Goal: Task Accomplishment & Management: Manage account settings

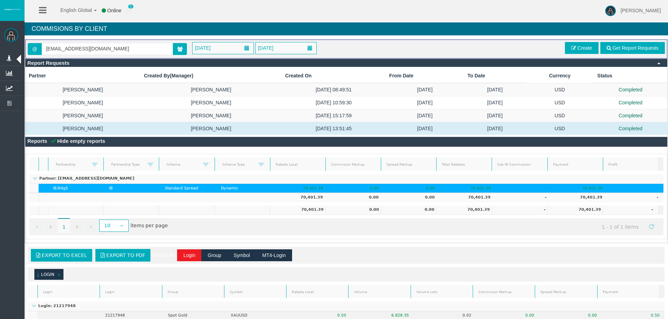
scroll to position [1, 0]
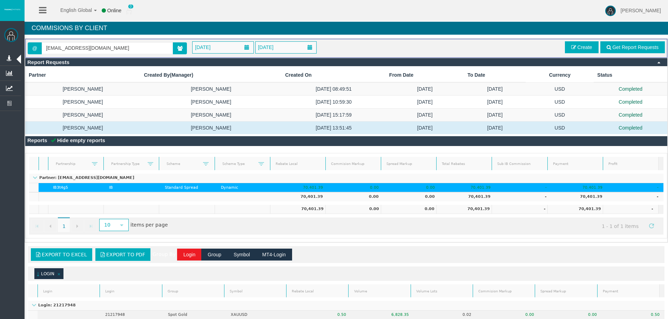
click at [101, 148] on div "Loading... Reports Hide empty reports Partner Partnership Partnership Type Sche…" at bounding box center [346, 187] width 642 height 103
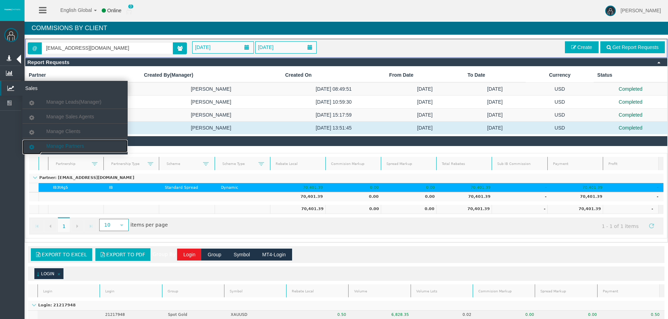
click at [83, 143] on link "Manage Partners" at bounding box center [74, 146] width 105 height 13
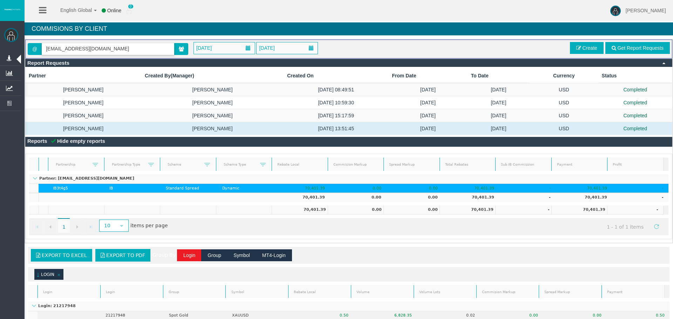
click at [93, 45] on section "Search : Get All" at bounding box center [349, 56] width 649 height 28
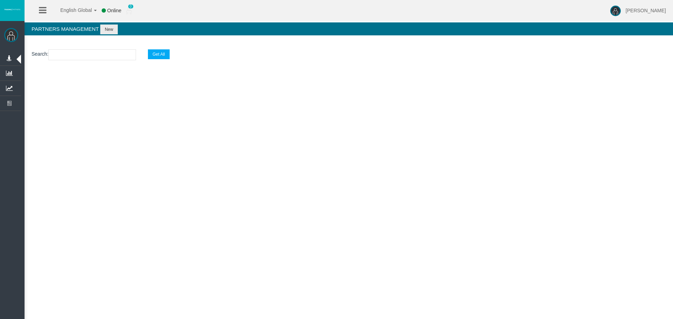
paste input "IByxgxw"
type input "IByxgxw"
drag, startPoint x: 104, startPoint y: 54, endPoint x: 108, endPoint y: 49, distance: 6.2
click at [105, 54] on input "IByxgxw" at bounding box center [92, 54] width 88 height 11
select select "25"
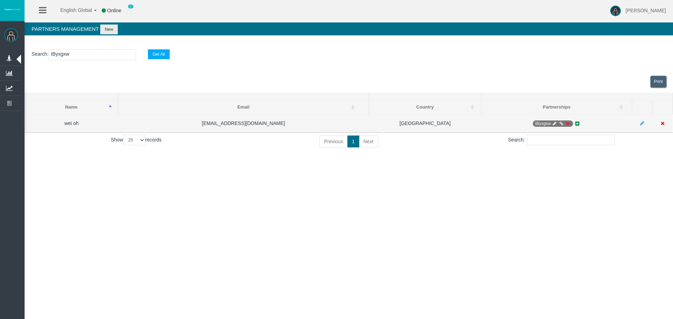
type input "IByxgxw"
click at [554, 122] on icon at bounding box center [554, 124] width 5 height 4
select select "0"
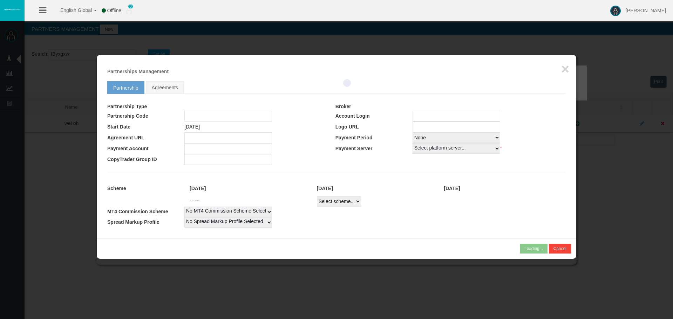
type input "IByxgxw"
type input "19268631"
select select "1"
type input "19268631"
select select "1"
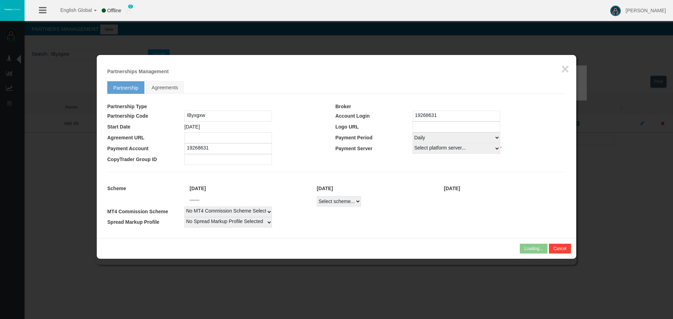
select select
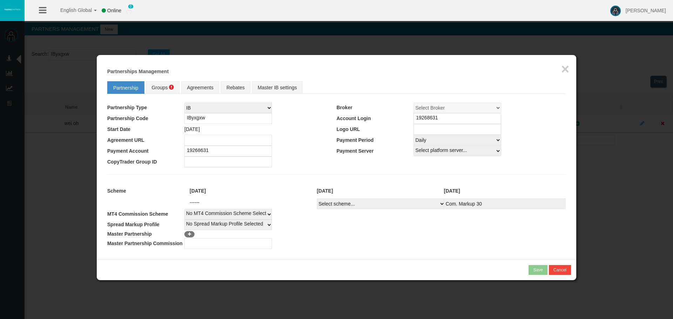
click at [429, 140] on select "Select Payment Period... None Daily Weekly Mid-Month Monthly" at bounding box center [458, 140] width 88 height 11
select select "0"
click at [414, 135] on select "Select Payment Period... None Daily Weekly Mid-Month Monthly" at bounding box center [458, 140] width 88 height 11
click at [346, 173] on fieldset "Partnership Groups Agreements Rebates Master IB settings Partnership Type IB Af…" at bounding box center [336, 163] width 459 height 171
click at [353, 199] on select "Select scheme... Com. Markup 30 Master 18.20% Master Standard Spread (T4Trade) …" at bounding box center [381, 204] width 128 height 11
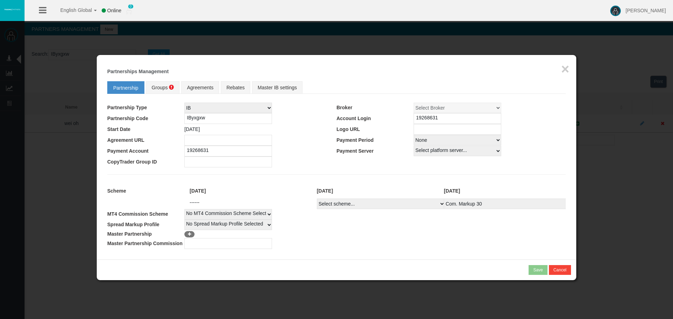
select select
click at [317, 199] on select "Select scheme... Com. Markup 30 Master 18.20% Master Standard Spread (T4Trade) …" at bounding box center [381, 204] width 128 height 11
select select
click at [396, 244] on td at bounding box center [375, 243] width 382 height 11
click at [163, 85] on span "Groups" at bounding box center [160, 88] width 16 height 6
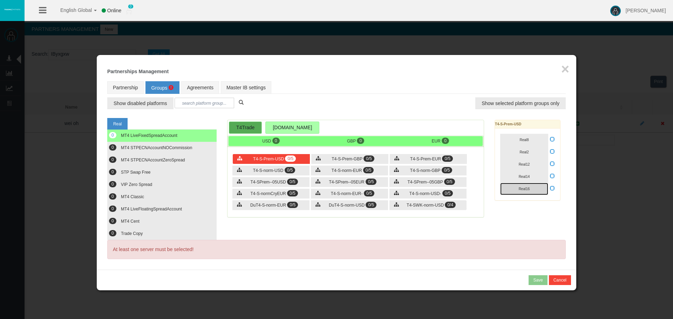
click at [533, 189] on button "Real16" at bounding box center [524, 189] width 48 height 12
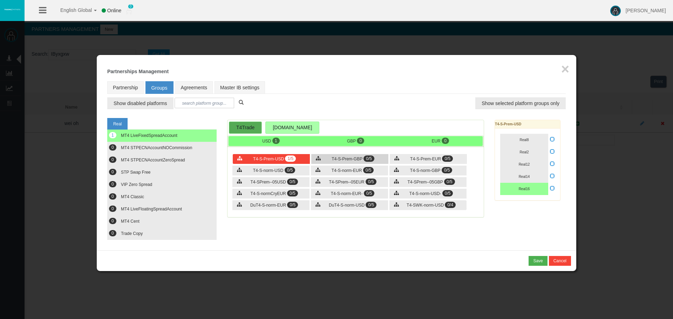
click at [367, 158] on span "0/5" at bounding box center [369, 159] width 11 height 6
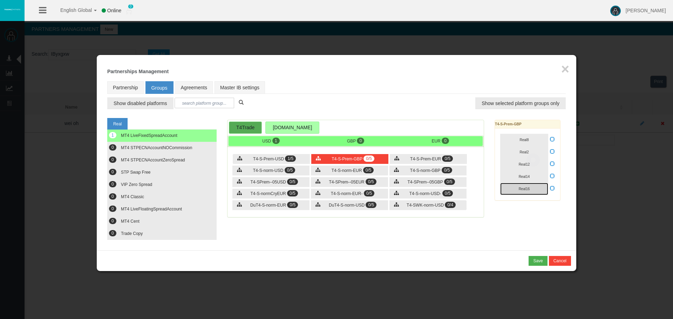
click at [538, 190] on button "Real16" at bounding box center [524, 189] width 48 height 12
drag, startPoint x: 415, startPoint y: 159, endPoint x: 489, endPoint y: 169, distance: 75.0
click at [414, 160] on span "T4-S-Prem-EUR" at bounding box center [425, 159] width 31 height 5
click at [528, 191] on button "Real16" at bounding box center [524, 189] width 48 height 12
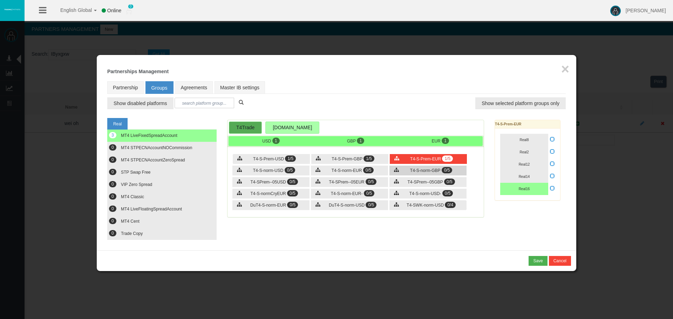
click at [457, 173] on div "T4-S-norm-GBP 0/5" at bounding box center [428, 171] width 77 height 10
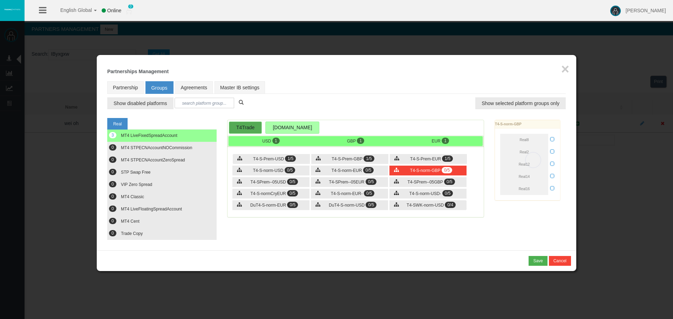
click at [552, 189] on div "Loading... T4-S-norm-GBP Real8 Real2 Real12 Real14 Real16" at bounding box center [528, 160] width 66 height 81
click at [554, 189] on icon at bounding box center [552, 188] width 5 height 5
click at [0, 0] on input "checkbox" at bounding box center [0, 0] width 0 height 0
click at [545, 189] on button "Real16" at bounding box center [524, 189] width 48 height 12
click at [359, 168] on div "T4-S-norm-EUR 0/5" at bounding box center [349, 171] width 77 height 10
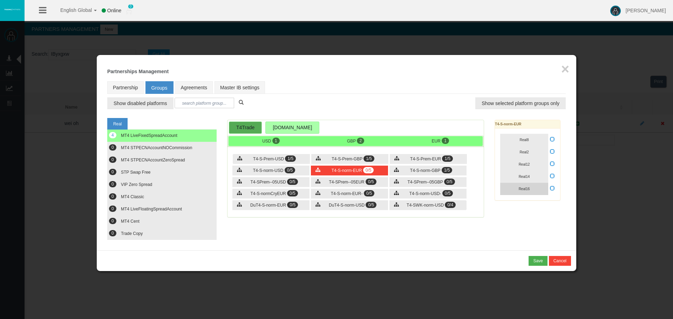
drag, startPoint x: 553, startPoint y: 189, endPoint x: 542, endPoint y: 189, distance: 10.9
click at [552, 189] on icon at bounding box center [552, 188] width 5 height 5
click at [0, 0] on input "checkbox" at bounding box center [0, 0] width 0 height 0
click at [541, 189] on button "Real16" at bounding box center [524, 189] width 48 height 12
click at [289, 163] on div "T4-S-Prem-USD 1/5" at bounding box center [271, 159] width 77 height 10
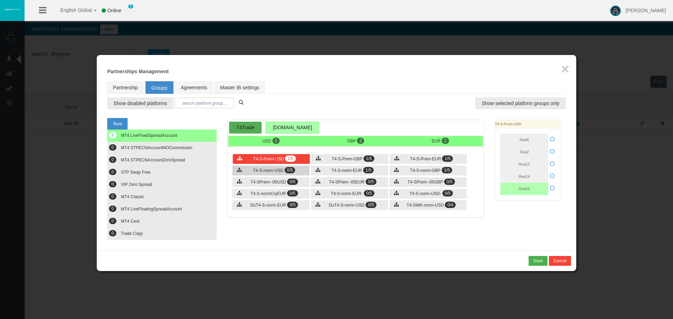
click at [289, 166] on div "T4-S-norm-USD 0/5" at bounding box center [270, 171] width 77 height 10
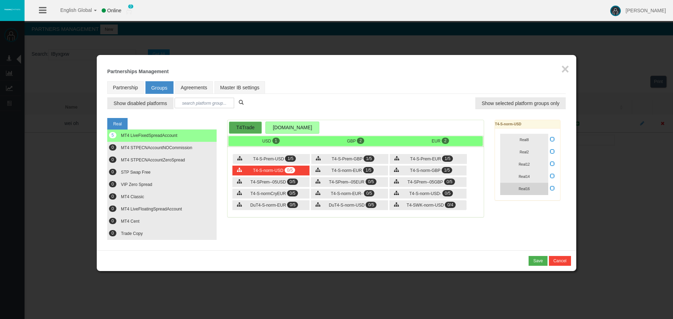
drag, startPoint x: 553, startPoint y: 188, endPoint x: 541, endPoint y: 189, distance: 11.7
click at [550, 188] on icon at bounding box center [552, 188] width 5 height 5
click at [0, 0] on input "checkbox" at bounding box center [0, 0] width 0 height 0
drag, startPoint x: 541, startPoint y: 189, endPoint x: 534, endPoint y: 190, distance: 6.7
click at [541, 189] on button "Real16" at bounding box center [524, 189] width 48 height 12
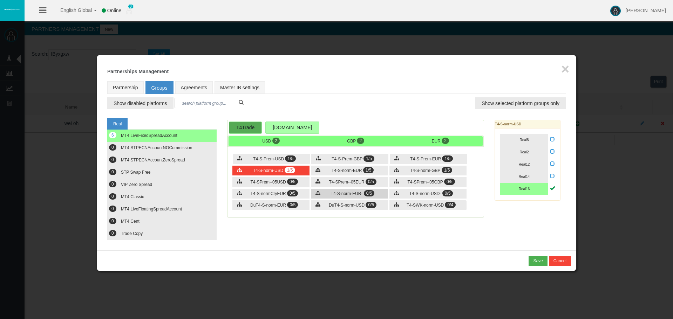
click at [376, 196] on div "T4-S-norm-EUR- 0/5" at bounding box center [349, 194] width 77 height 10
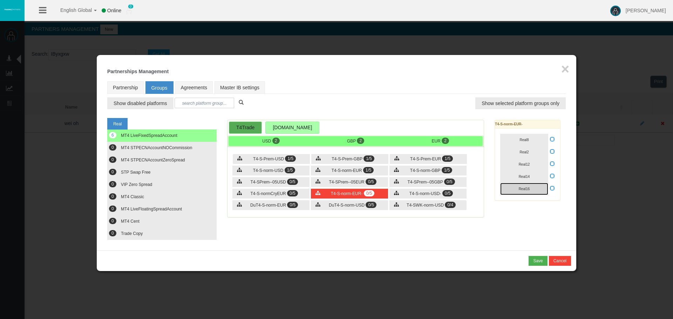
drag, startPoint x: 534, startPoint y: 189, endPoint x: 524, endPoint y: 192, distance: 9.8
click at [533, 190] on button "Real16" at bounding box center [524, 189] width 48 height 12
click at [435, 195] on span "T4-S-norm-USD-" at bounding box center [426, 193] width 32 height 5
click at [537, 188] on button "Real16" at bounding box center [524, 189] width 48 height 12
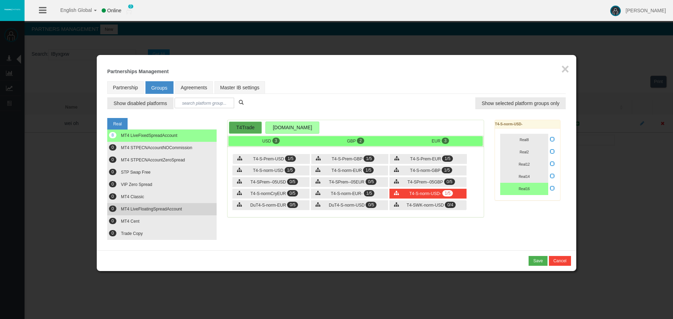
click at [178, 205] on button "0 MT4 LiveFloatingSpreadAccount" at bounding box center [161, 209] width 109 height 12
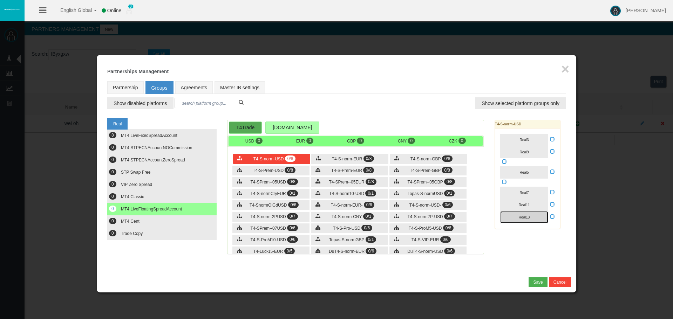
click at [545, 220] on button "Real13" at bounding box center [524, 217] width 48 height 12
click at [553, 218] on icon at bounding box center [552, 216] width 5 height 5
click at [0, 0] on input "checkbox" at bounding box center [0, 0] width 0 height 0
click at [554, 217] on icon at bounding box center [552, 216] width 5 height 5
click at [0, 0] on input "checkbox" at bounding box center [0, 0] width 0 height 0
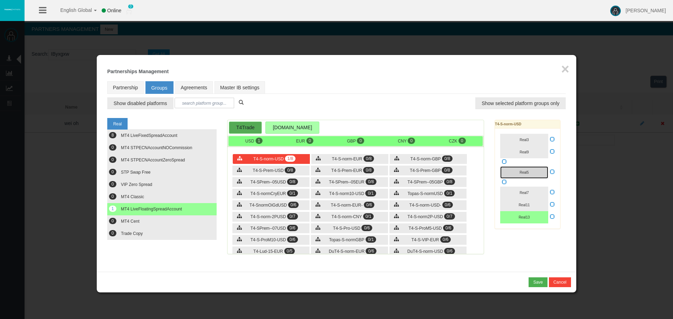
click at [543, 174] on button "Real5" at bounding box center [524, 173] width 48 height 12
click at [552, 173] on icon at bounding box center [552, 171] width 5 height 5
click at [0, 0] on input "checkbox" at bounding box center [0, 0] width 0 height 0
click at [340, 164] on div "T4-S-norm-USD 2/8 T4-S-norm-EUR 0/8 T4-S-norm-GBP 0/8 0/8" at bounding box center [356, 201] width 256 height 105
drag, startPoint x: 354, startPoint y: 160, endPoint x: 483, endPoint y: 164, distance: 129.1
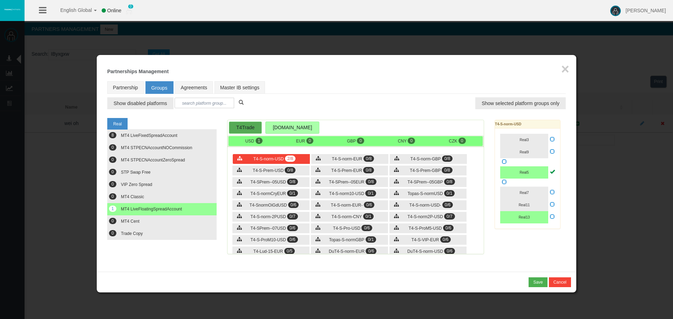
click at [355, 160] on span "T4-S-norm-EUR" at bounding box center [347, 159] width 31 height 5
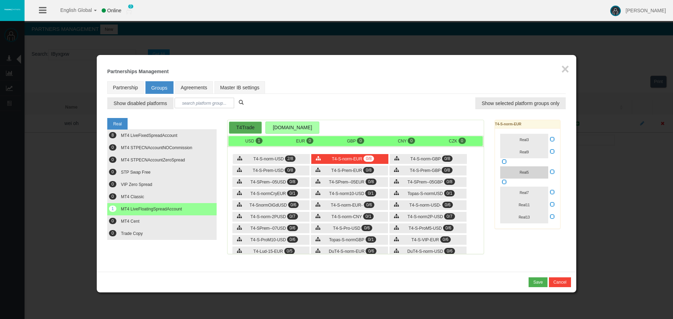
drag, startPoint x: 551, startPoint y: 171, endPoint x: 540, endPoint y: 172, distance: 11.2
click at [551, 171] on icon at bounding box center [552, 171] width 5 height 5
click at [0, 0] on input "checkbox" at bounding box center [0, 0] width 0 height 0
drag, startPoint x: 540, startPoint y: 172, endPoint x: 540, endPoint y: 180, distance: 8.4
click at [540, 172] on button "Real5" at bounding box center [524, 173] width 48 height 12
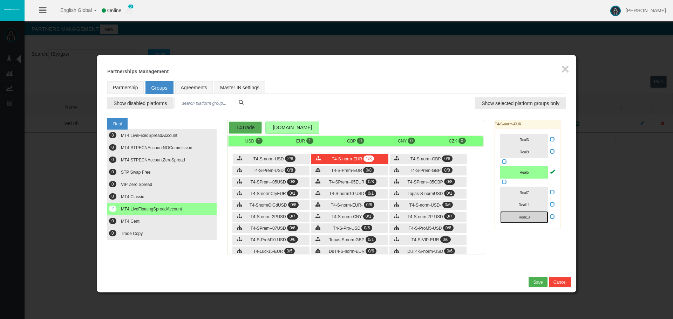
click at [539, 218] on button "Real13" at bounding box center [524, 217] width 48 height 12
click at [445, 158] on span "0/8" at bounding box center [447, 159] width 11 height 6
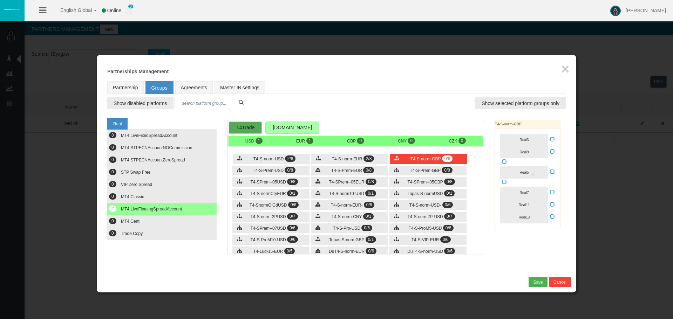
click at [553, 172] on icon at bounding box center [552, 171] width 5 height 5
click at [0, 0] on input "checkbox" at bounding box center [0, 0] width 0 height 0
drag, startPoint x: 534, startPoint y: 172, endPoint x: 539, endPoint y: 214, distance: 42.3
click at [534, 172] on button "Real5" at bounding box center [524, 173] width 48 height 12
click at [539, 216] on button "Real13" at bounding box center [524, 217] width 48 height 12
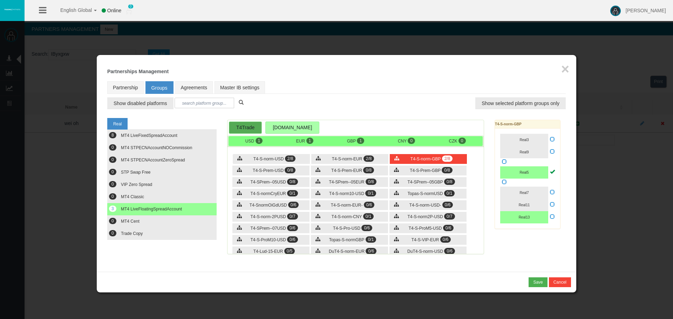
click at [460, 176] on div "T4-S-norm-USD 2/8 T4-S-norm-EUR 2/8 T4-S-norm-GBP 2/8 0/8" at bounding box center [356, 201] width 256 height 105
click at [460, 173] on div "T4-S-Prem-GBP 0/8" at bounding box center [428, 171] width 77 height 10
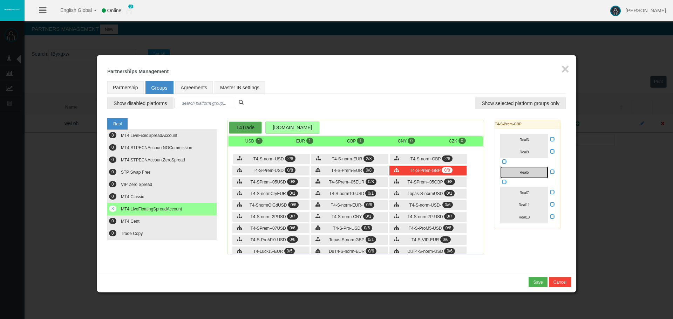
click at [532, 173] on button "Real5" at bounding box center [524, 173] width 48 height 12
click at [535, 217] on button "Real13" at bounding box center [524, 217] width 48 height 12
click at [370, 170] on span "0/8" at bounding box center [368, 170] width 11 height 6
drag, startPoint x: 534, startPoint y: 171, endPoint x: 535, endPoint y: 224, distance: 53.0
click at [534, 173] on button "Real5" at bounding box center [524, 173] width 48 height 12
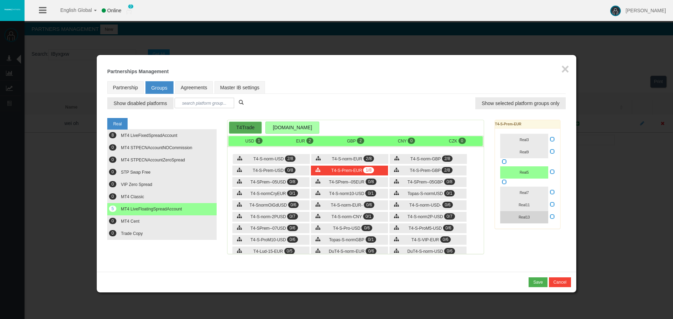
drag, startPoint x: 533, startPoint y: 224, endPoint x: 532, endPoint y: 220, distance: 4.0
click at [532, 223] on div "Real3 Real9 Real1 Real5" at bounding box center [527, 179] width 65 height 100
click at [532, 218] on button "Real13" at bounding box center [524, 217] width 48 height 12
click at [259, 168] on div "T4-S-Prem-USD 0/8" at bounding box center [270, 171] width 77 height 10
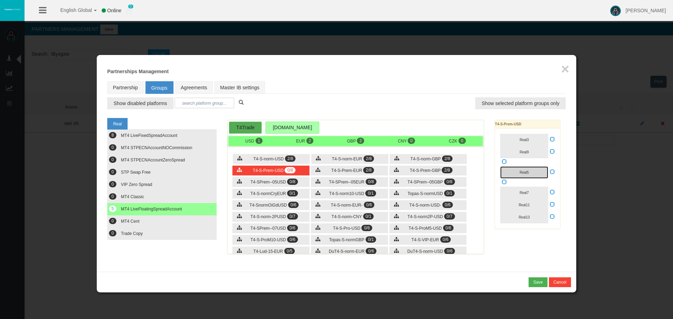
click at [536, 173] on button "Real5" at bounding box center [524, 173] width 48 height 12
click at [537, 220] on button "Real13" at bounding box center [524, 217] width 48 height 12
click at [440, 203] on span "T4-S-norm-USD-" at bounding box center [426, 205] width 32 height 5
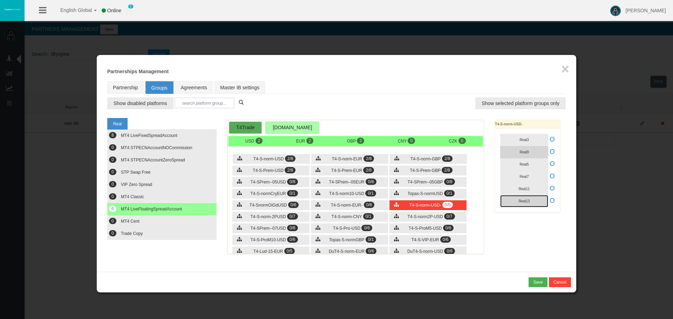
drag, startPoint x: 534, startPoint y: 201, endPoint x: 534, endPoint y: 157, distance: 44.2
click at [534, 200] on button "Real13" at bounding box center [524, 201] width 48 height 12
click at [535, 167] on button "Real5" at bounding box center [524, 164] width 48 height 12
click at [354, 202] on div "T4-S-norm-EUR- 0/6" at bounding box center [349, 206] width 77 height 10
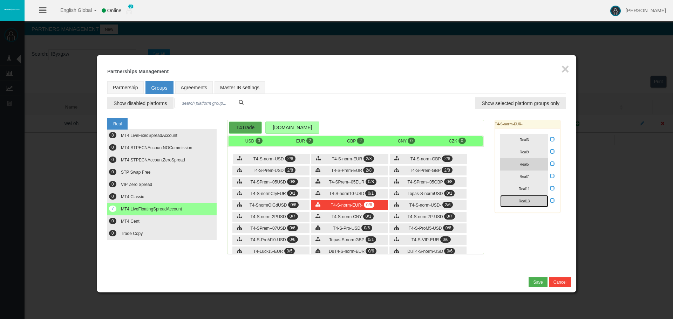
drag, startPoint x: 535, startPoint y: 201, endPoint x: 534, endPoint y: 170, distance: 30.9
click at [535, 200] on button "Real13" at bounding box center [524, 201] width 48 height 12
click at [534, 161] on button "Real5" at bounding box center [524, 164] width 48 height 12
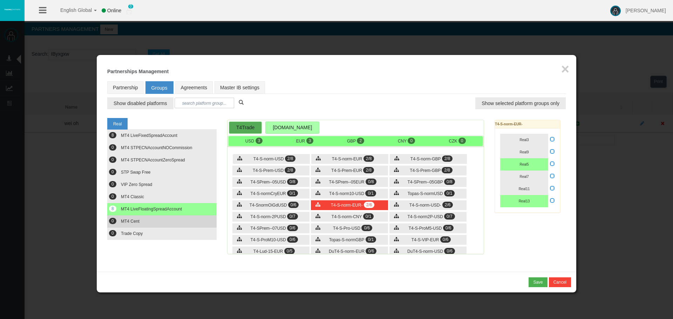
click at [172, 219] on button "0 MT4 Cent" at bounding box center [161, 222] width 109 height 12
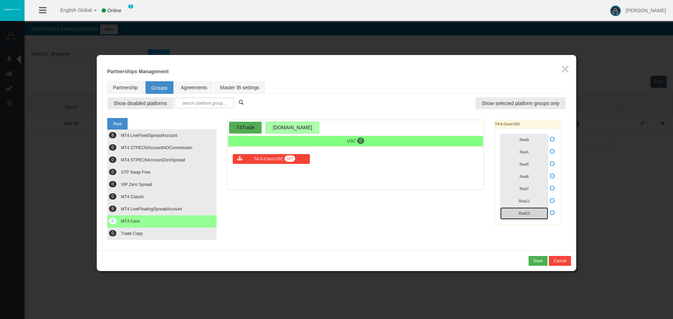
drag, startPoint x: 534, startPoint y: 215, endPoint x: 533, endPoint y: 178, distance: 36.8
click at [533, 215] on button "Real13" at bounding box center [524, 214] width 48 height 12
click at [533, 165] on button "Real5" at bounding box center [524, 164] width 48 height 12
click at [554, 213] on icon at bounding box center [552, 212] width 5 height 5
click at [0, 0] on input "checkbox" at bounding box center [0, 0] width 0 height 0
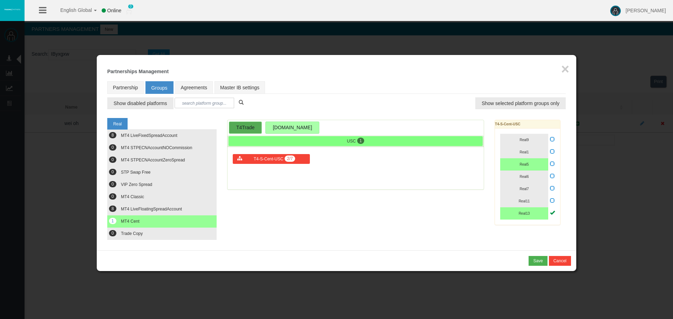
click at [441, 205] on div "Real 8 MT4 LiveFixedSpreadAccount 0 0 0 0 0" at bounding box center [336, 178] width 459 height 126
click at [458, 210] on div "Real 8 MT4 LiveFixedSpreadAccount 0 0 0 0 0" at bounding box center [336, 178] width 459 height 126
click at [555, 214] on div "Real9 Real1 Real5 Real6" at bounding box center [527, 177] width 65 height 96
click at [553, 165] on icon at bounding box center [552, 163] width 5 height 5
click at [0, 0] on input "checkbox" at bounding box center [0, 0] width 0 height 0
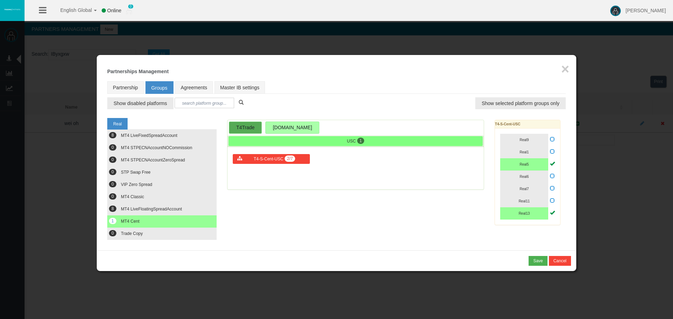
drag, startPoint x: 557, startPoint y: 210, endPoint x: 555, endPoint y: 214, distance: 3.9
click at [557, 210] on div "Real9 Real1 Real5 Real6" at bounding box center [527, 177] width 65 height 96
click at [555, 214] on div "Real9 Real1 Real5 Real6" at bounding box center [527, 177] width 65 height 96
click at [553, 213] on icon at bounding box center [552, 212] width 5 height 5
click at [0, 0] on input "checkbox" at bounding box center [0, 0] width 0 height 0
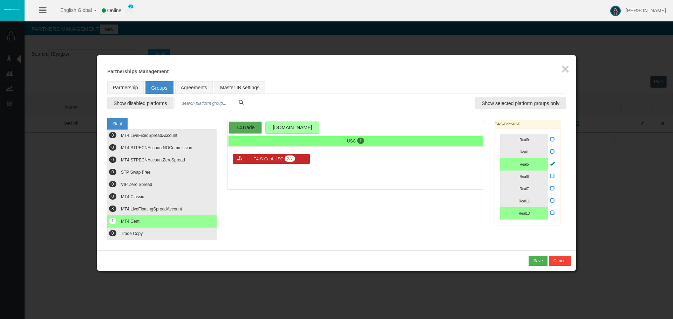
click at [245, 175] on div "Loading... USC 1 T4-S-Cent-USC 2/7" at bounding box center [355, 155] width 257 height 70
click at [131, 88] on link "Partnership" at bounding box center [125, 87] width 36 height 13
select select "0"
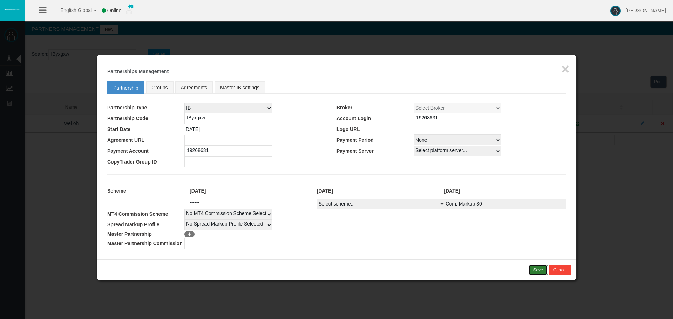
click at [534, 269] on div "Save" at bounding box center [537, 270] width 9 height 6
click at [534, 269] on div "Confirm" at bounding box center [535, 270] width 15 height 6
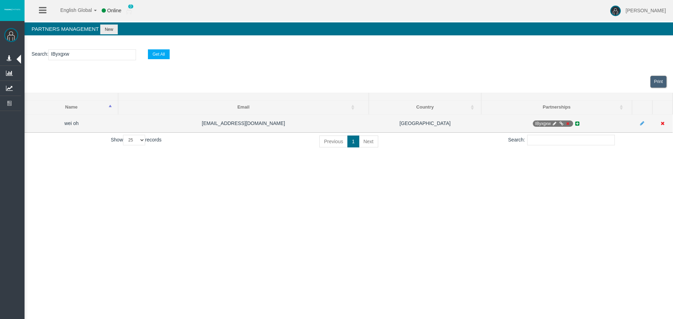
click at [553, 121] on span "IByxgxw" at bounding box center [553, 124] width 40 height 6
click at [555, 123] on icon at bounding box center [554, 124] width 5 height 4
select select "0"
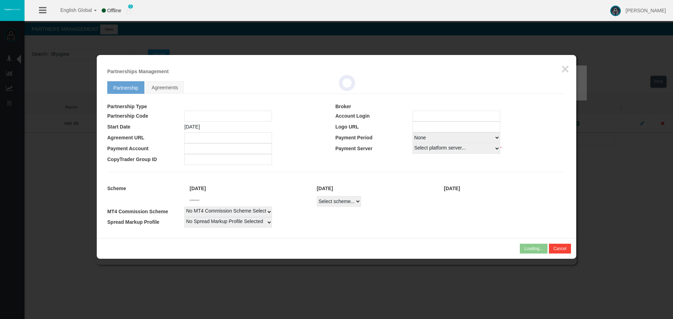
type input "IByxgxw"
type input "19268631"
select select
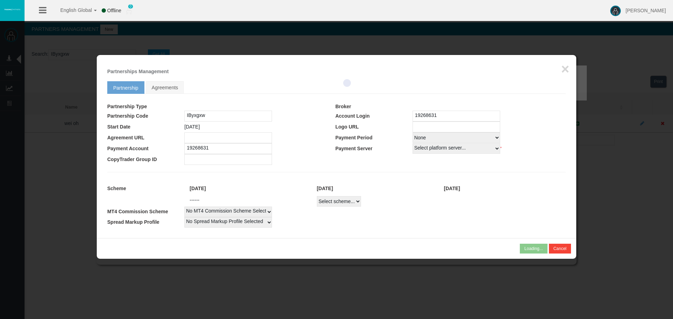
select select
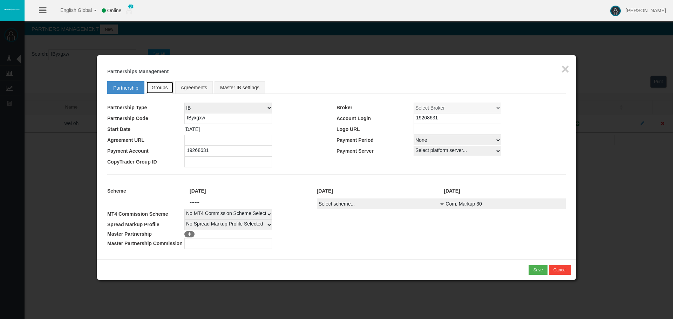
click at [160, 87] on span "Groups" at bounding box center [160, 88] width 16 height 6
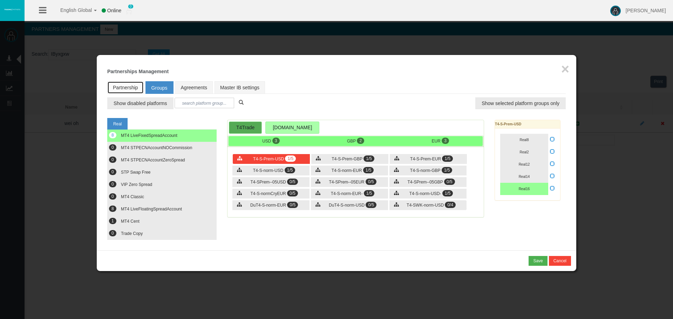
click at [131, 88] on link "Partnership" at bounding box center [125, 87] width 36 height 13
select select "0"
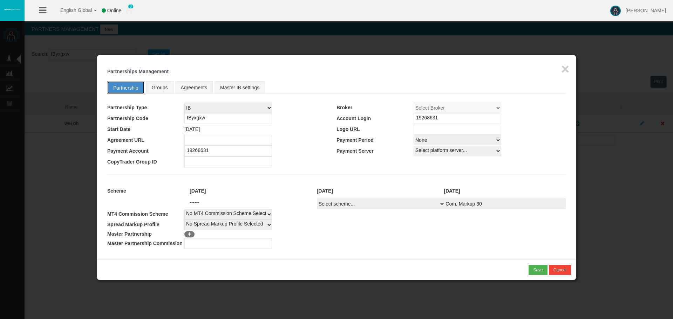
click at [131, 88] on link "Partnership" at bounding box center [125, 87] width 37 height 13
click at [167, 88] on span "Groups" at bounding box center [160, 88] width 16 height 6
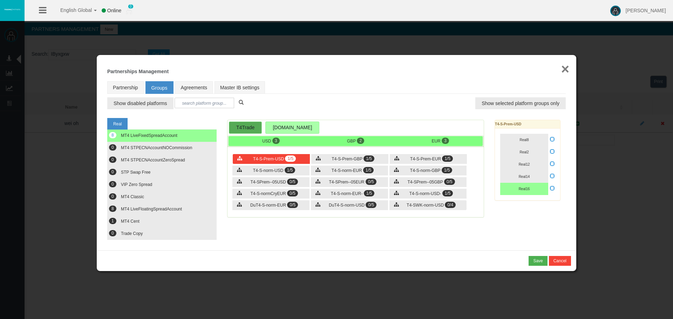
click at [567, 70] on button "×" at bounding box center [565, 69] width 8 height 14
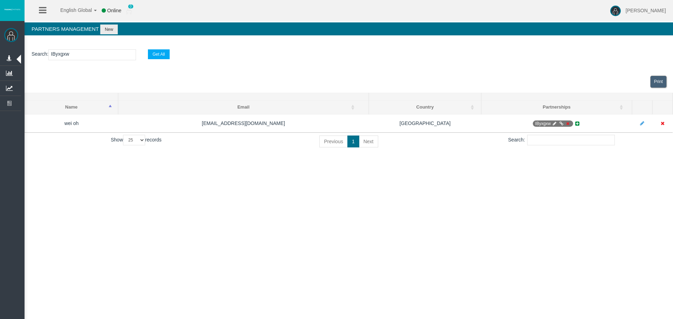
click at [67, 61] on section "Search : IByxgxw Get All" at bounding box center [349, 56] width 649 height 28
click at [67, 55] on input "IByxgxw" at bounding box center [92, 54] width 88 height 11
paste input "0mpx3"
type input "IB0mpx3"
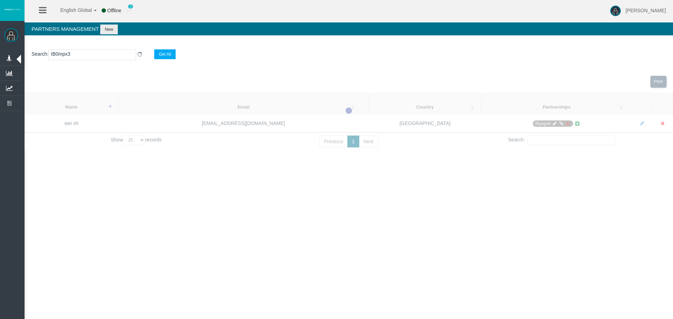
select select "25"
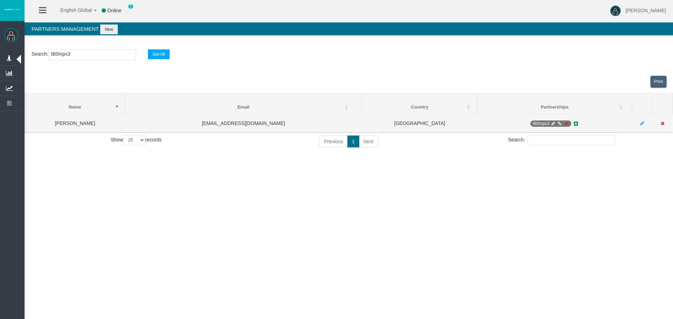
type input "IB0mpx3"
click at [552, 124] on icon at bounding box center [553, 124] width 5 height 4
select select "0"
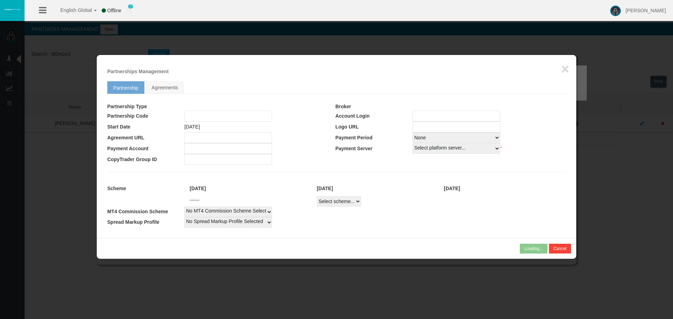
type input "IB0mpx3"
type input "19268650"
select select "1"
type input "19268650"
select select "1"
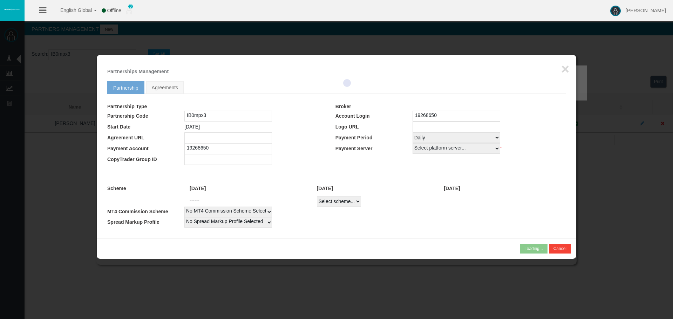
select select
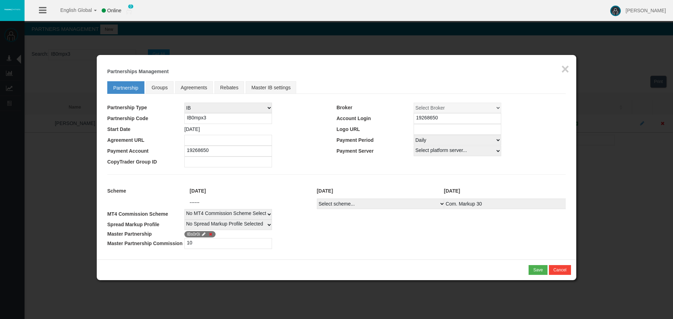
click at [369, 240] on td "10" at bounding box center [375, 243] width 382 height 11
click at [374, 243] on td "10" at bounding box center [375, 243] width 382 height 11
